Goal: Check status: Check status

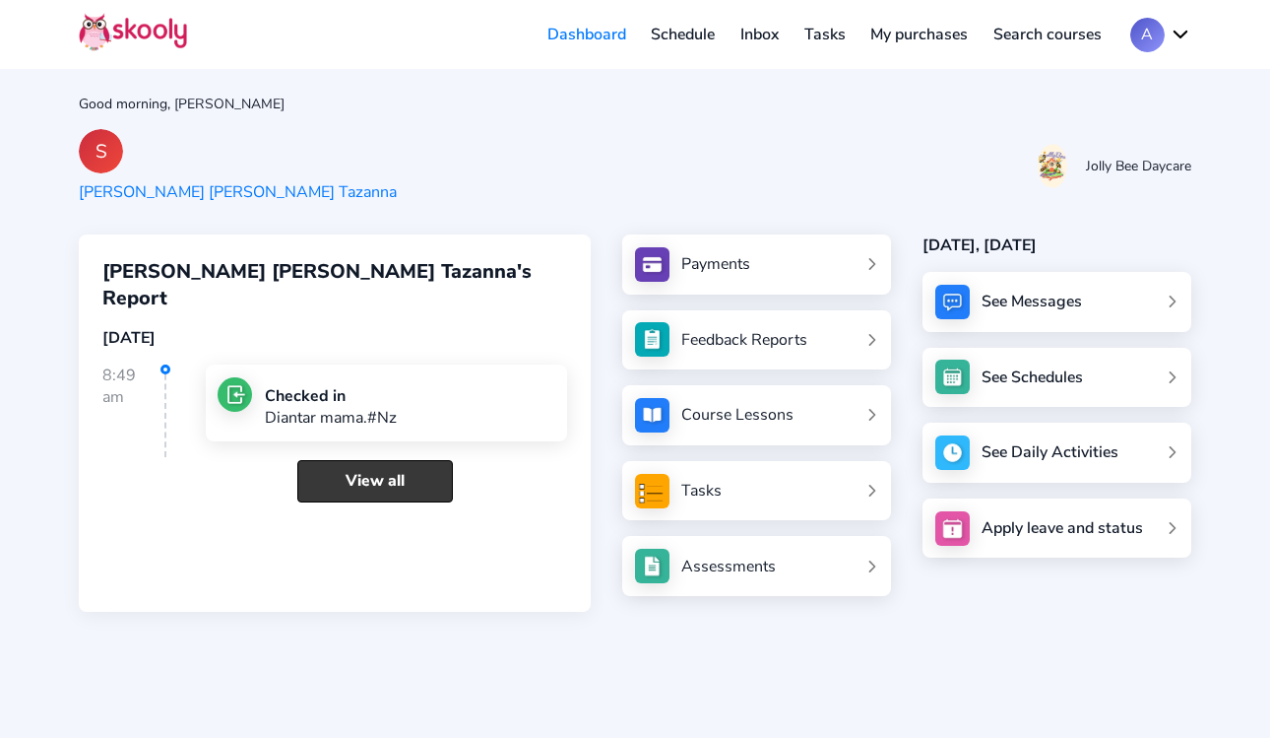
click at [408, 460] on link "View all" at bounding box center [375, 481] width 156 height 42
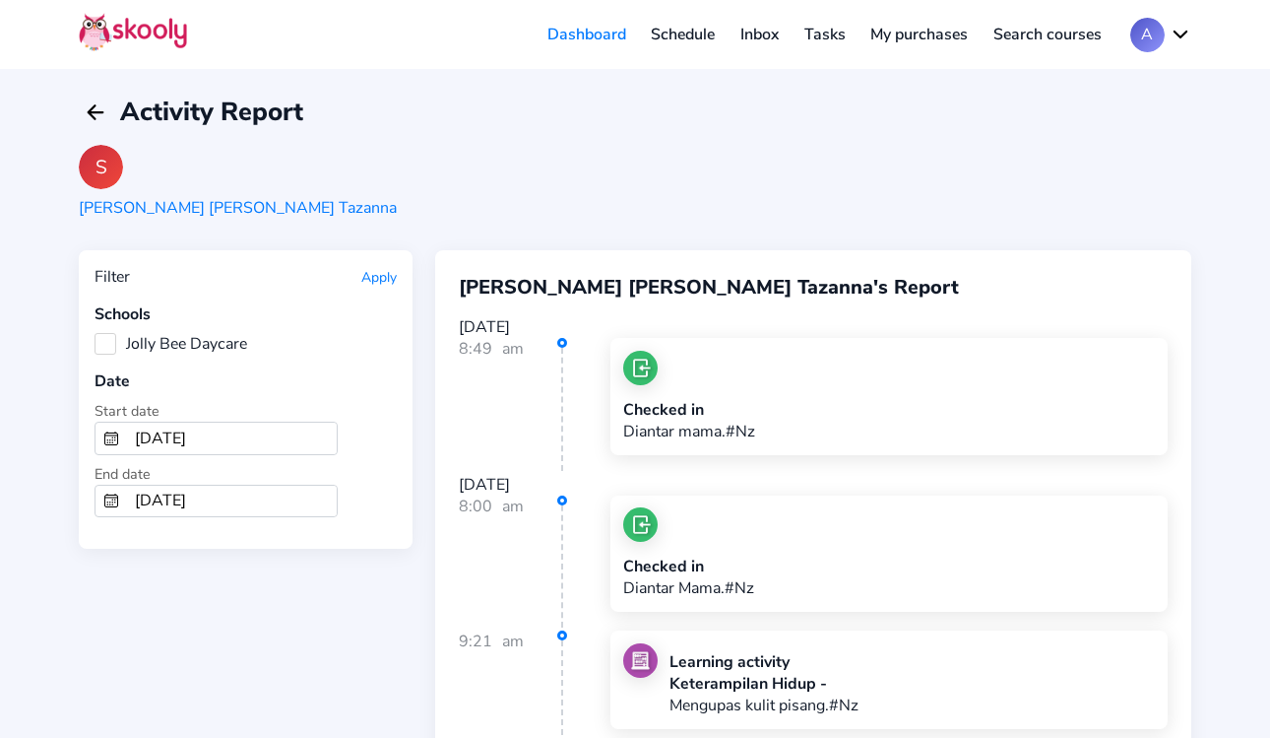
click at [111, 331] on div "Schools Jolly Bee Daycare" at bounding box center [246, 328] width 302 height 51
click at [104, 345] on label "Jolly Bee Daycare" at bounding box center [171, 344] width 153 height 22
click at [95, 333] on Daycare "Jolly Bee Daycare" at bounding box center [95, 333] width 0 height 0
click at [385, 283] on button "Apply" at bounding box center [378, 277] width 35 height 19
click at [378, 276] on button "Apply" at bounding box center [378, 277] width 35 height 19
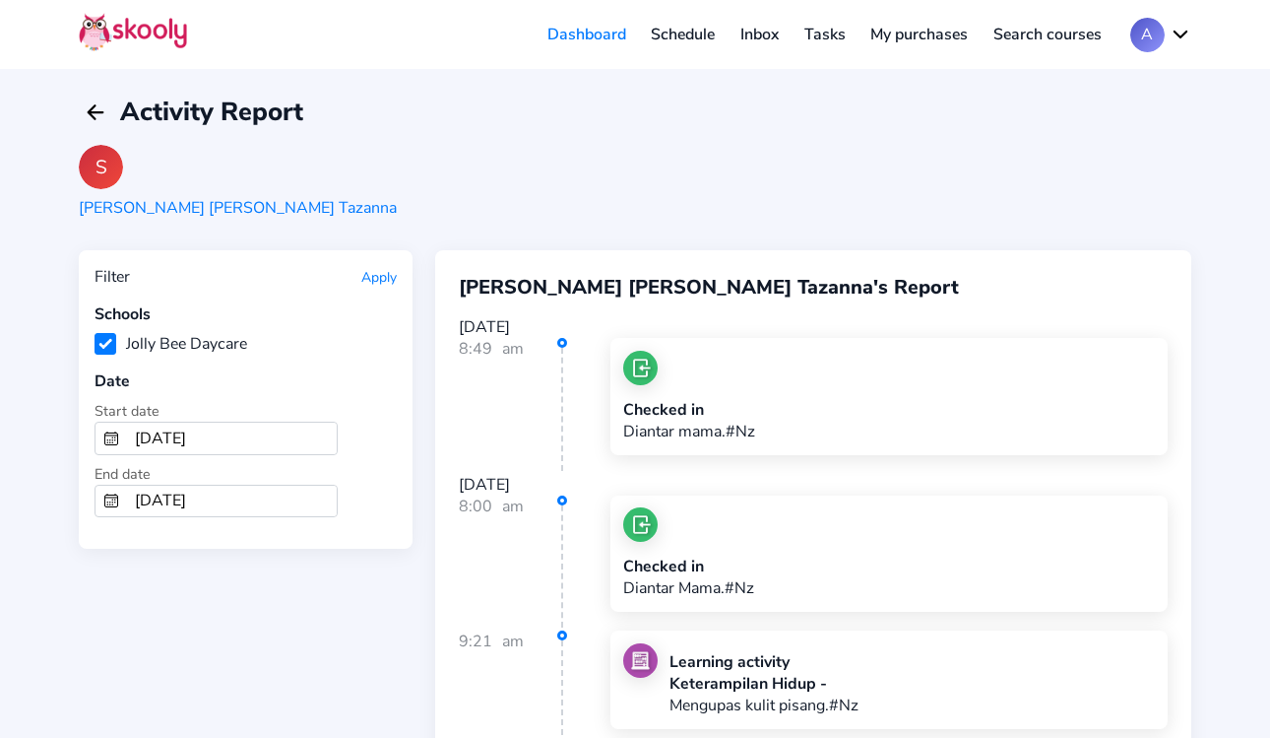
click at [370, 274] on button "Apply" at bounding box center [378, 277] width 35 height 19
click at [379, 278] on button "Apply" at bounding box center [378, 277] width 35 height 19
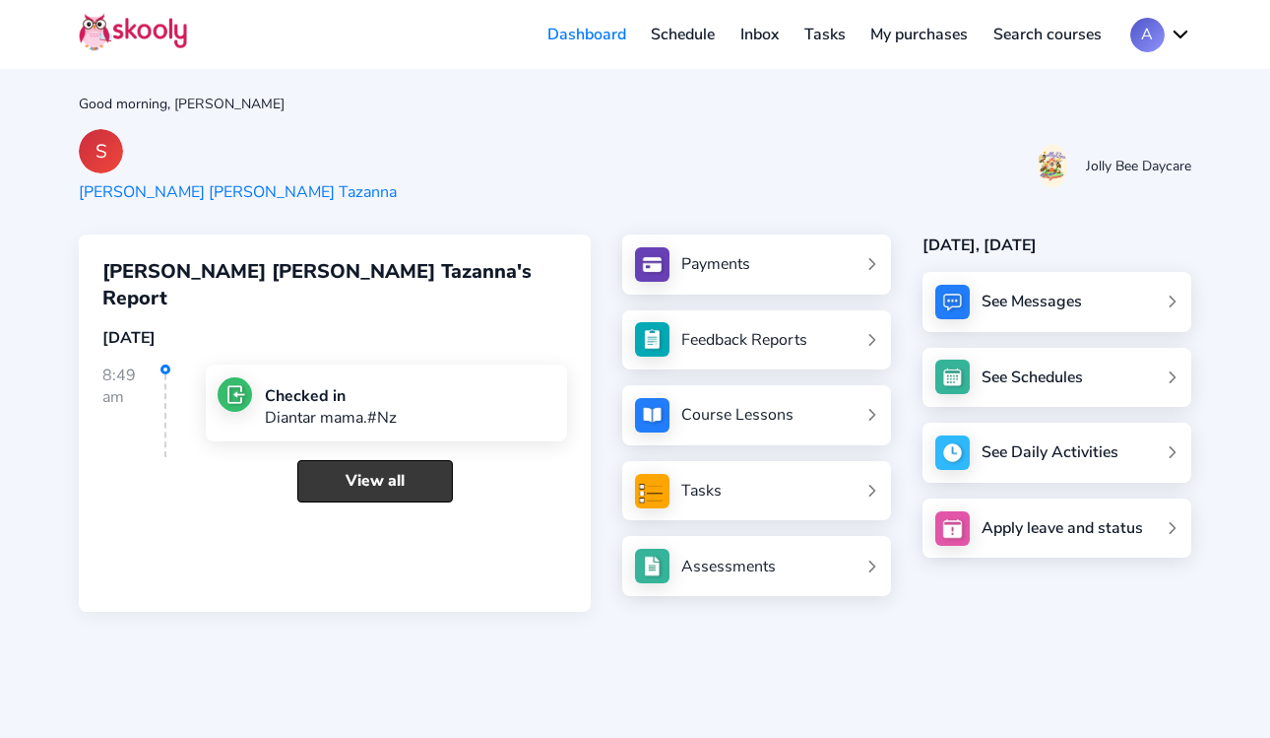
click at [374, 460] on link "View all" at bounding box center [375, 481] width 156 height 42
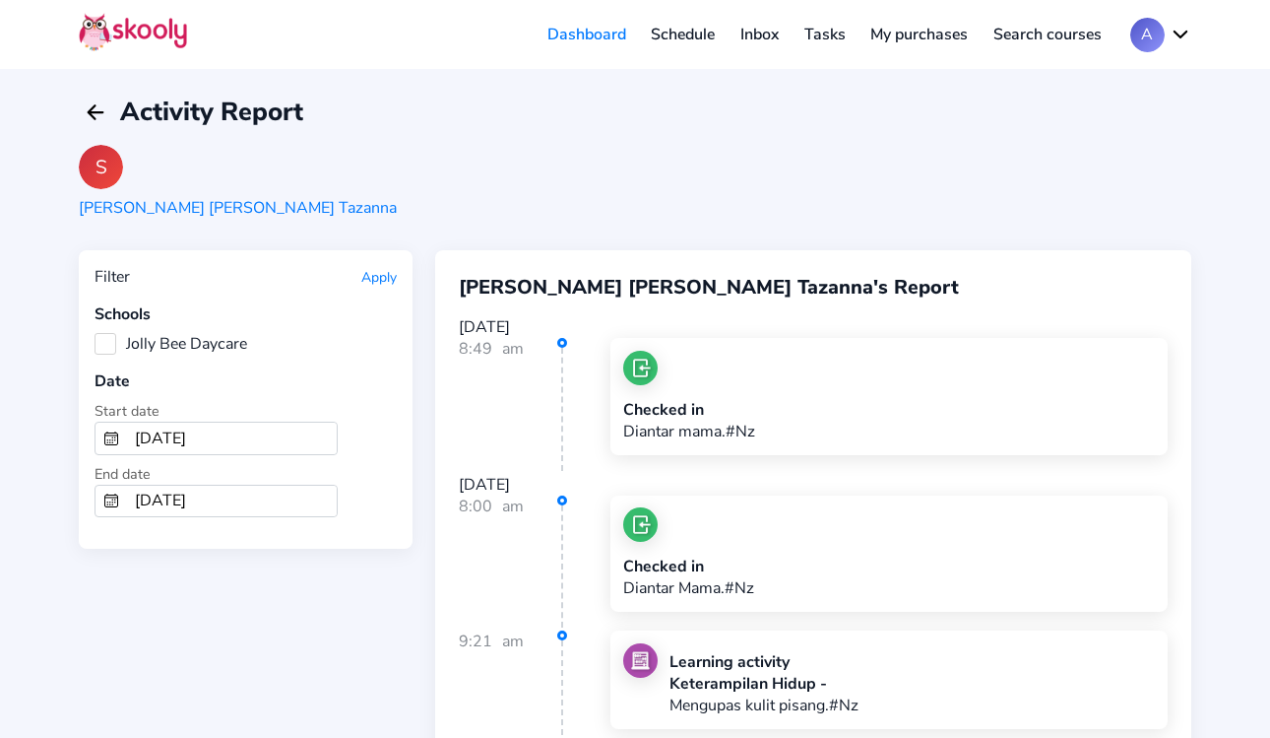
click at [117, 333] on label "Jolly Bee Daycare" at bounding box center [171, 344] width 153 height 22
click at [95, 333] on Daycare "Jolly Bee Daycare" at bounding box center [95, 333] width 0 height 0
click at [370, 259] on div "Filter Apply Schools Jolly Bee Daycare Date Start date [DATE] End date [DATE]" at bounding box center [246, 399] width 334 height 298
click at [370, 266] on div "Apply" at bounding box center [378, 277] width 35 height 22
click at [370, 272] on button "Apply" at bounding box center [378, 277] width 35 height 19
